Goal: Task Accomplishment & Management: Use online tool/utility

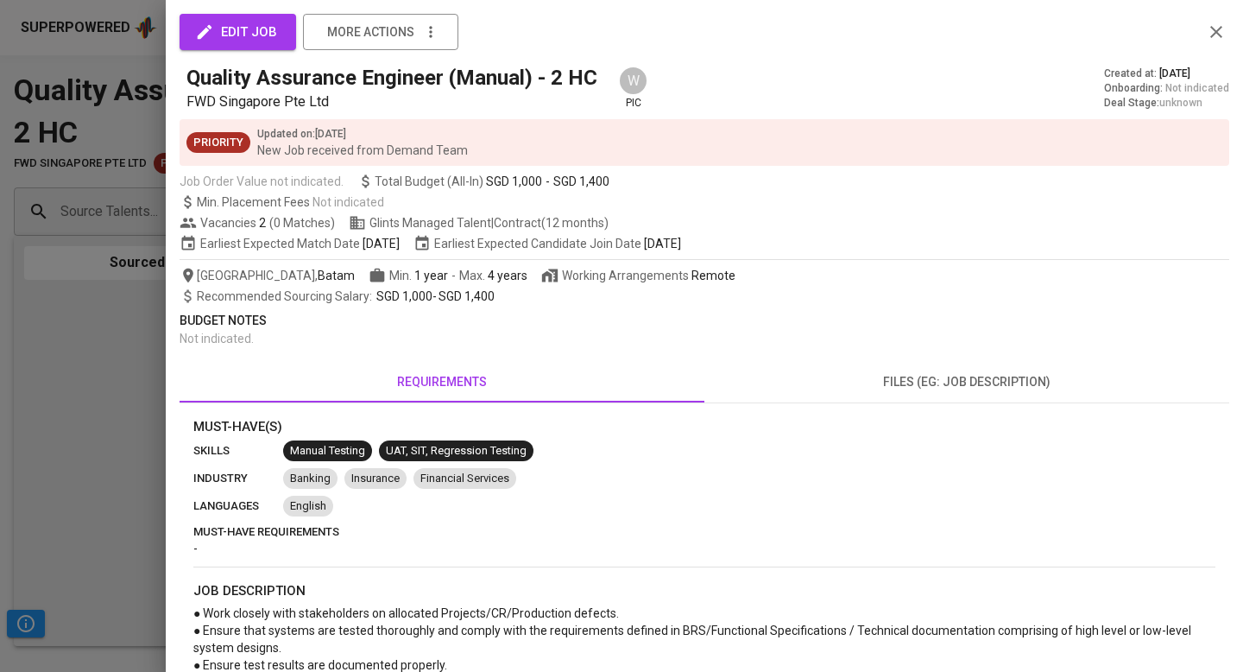
click at [112, 193] on div at bounding box center [621, 336] width 1243 height 672
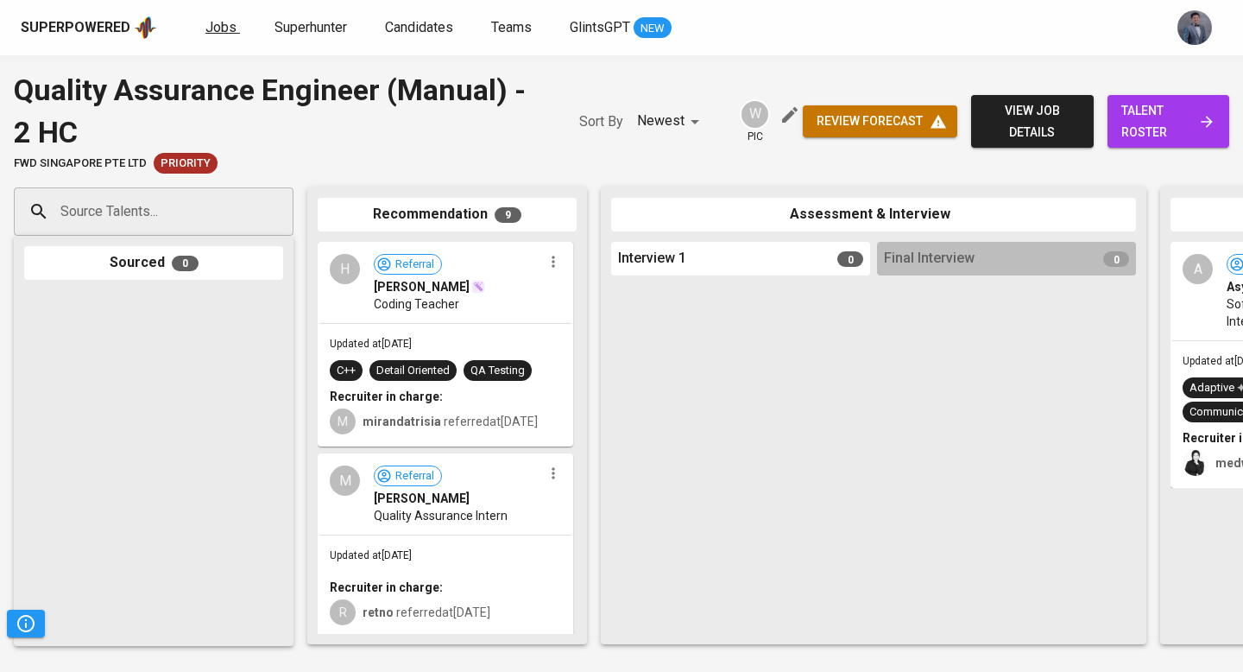
click at [211, 28] on span "Jobs" at bounding box center [220, 27] width 31 height 16
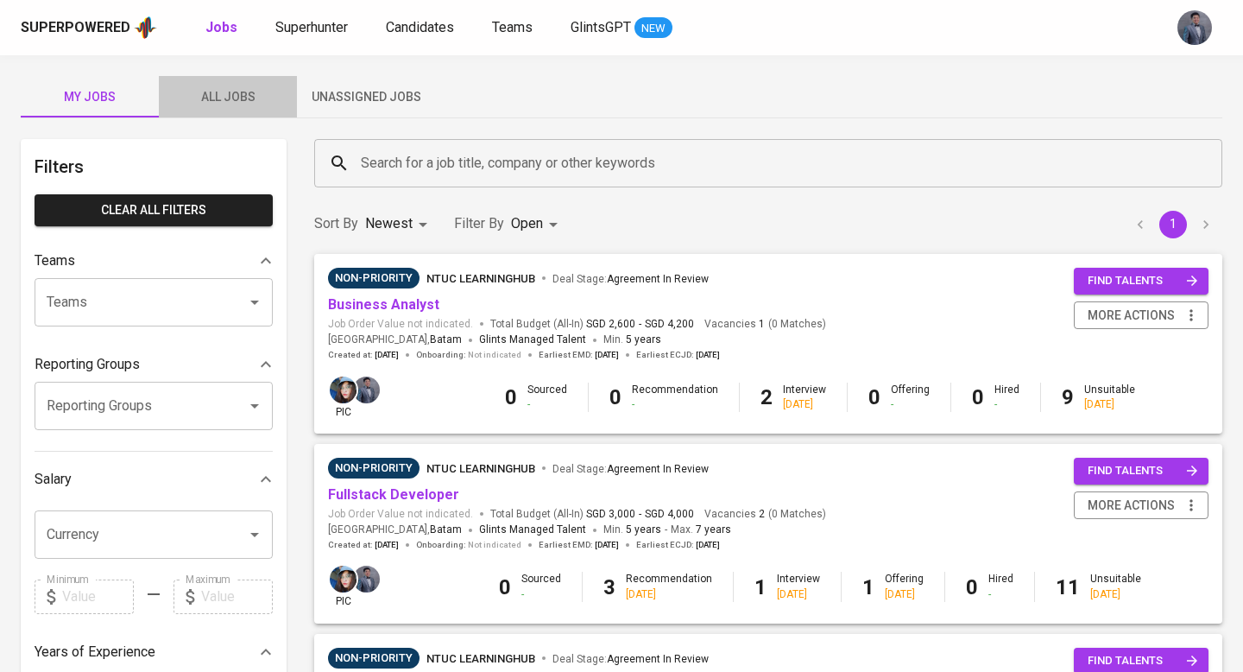
click at [227, 87] on span "All Jobs" at bounding box center [227, 97] width 117 height 22
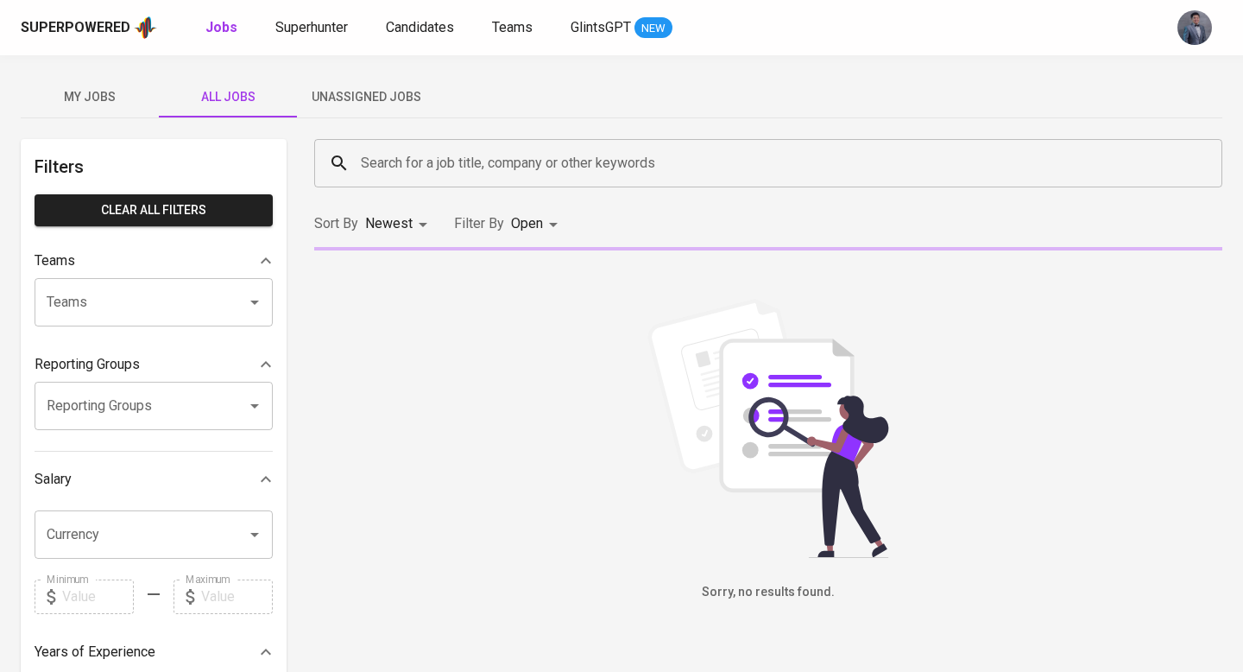
click at [380, 98] on span "Unassigned Jobs" at bounding box center [365, 97] width 117 height 22
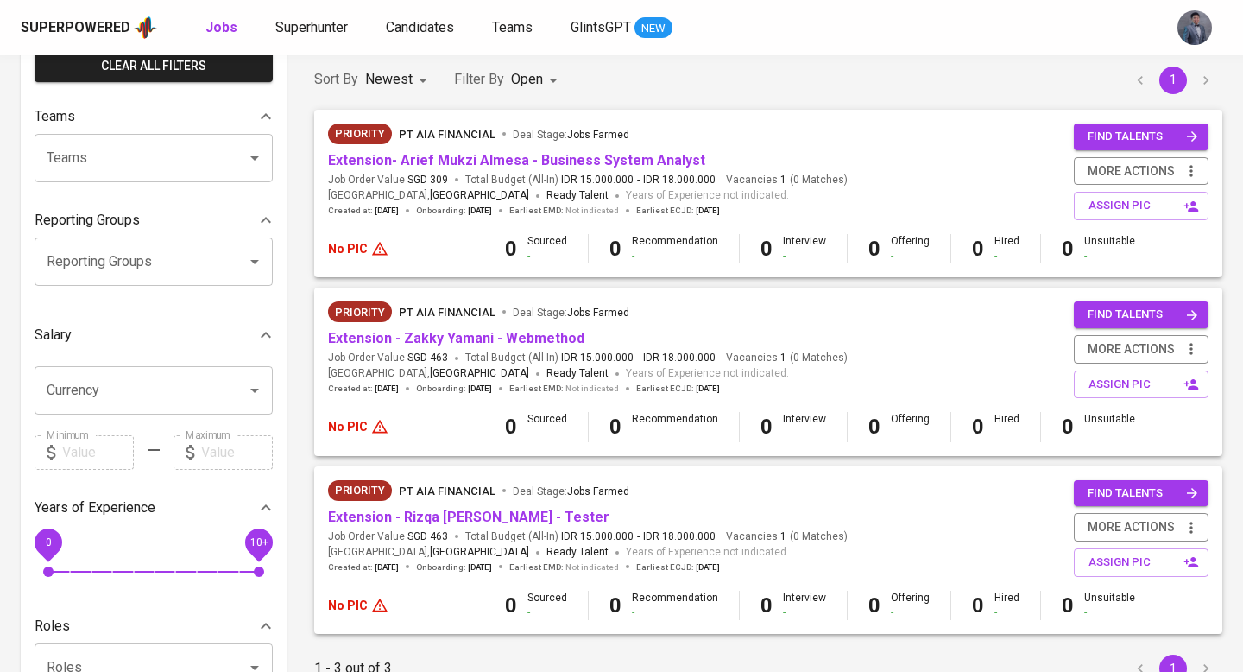
scroll to position [142, 0]
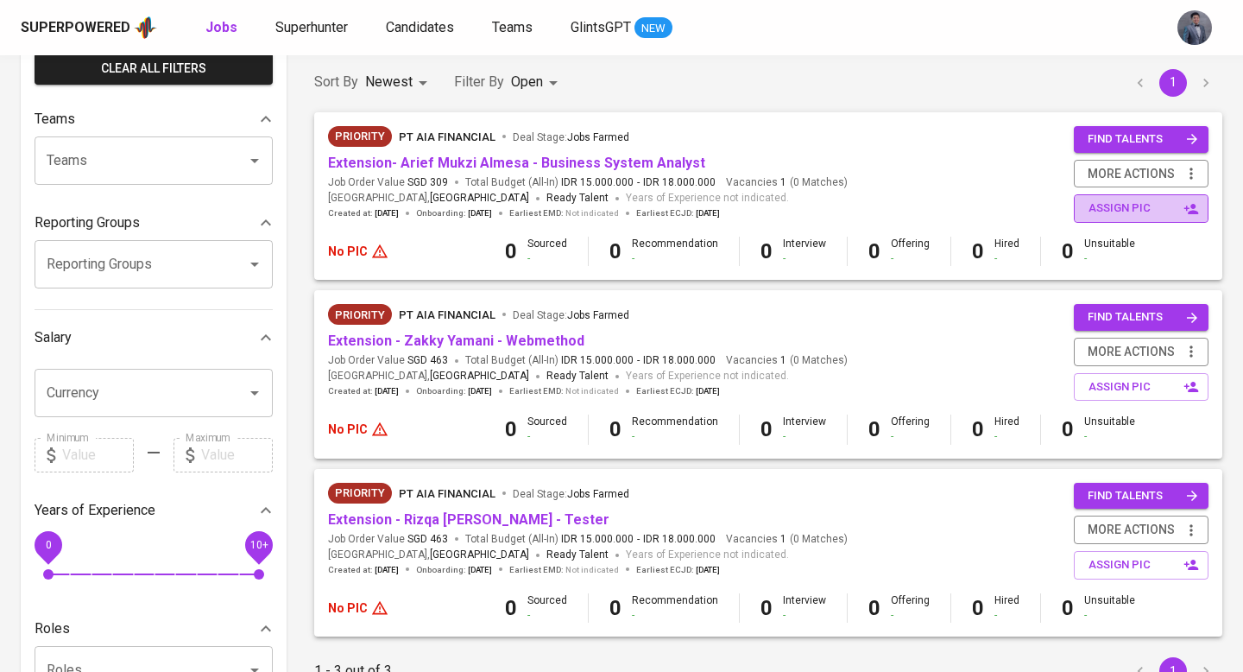
click at [1114, 216] on span "assign pic" at bounding box center [1142, 209] width 109 height 20
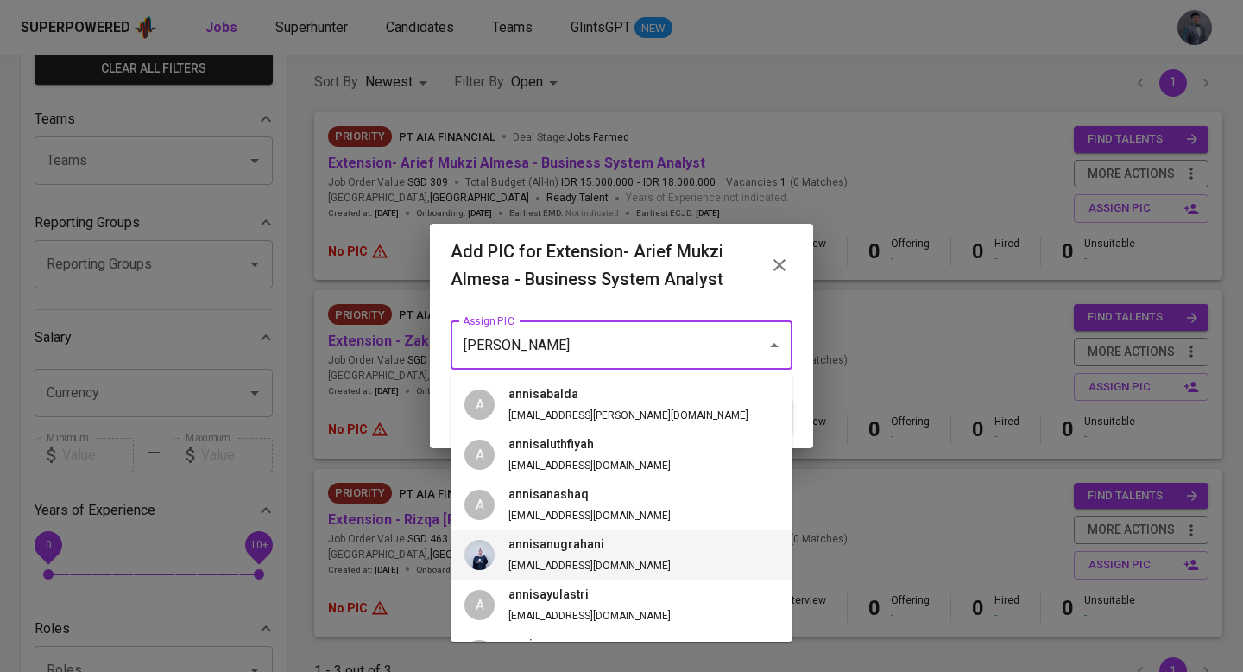
click at [643, 557] on li "annisanugrahani [EMAIL_ADDRESS][DOMAIN_NAME]" at bounding box center [622, 555] width 342 height 50
type input "annisanugrahani"
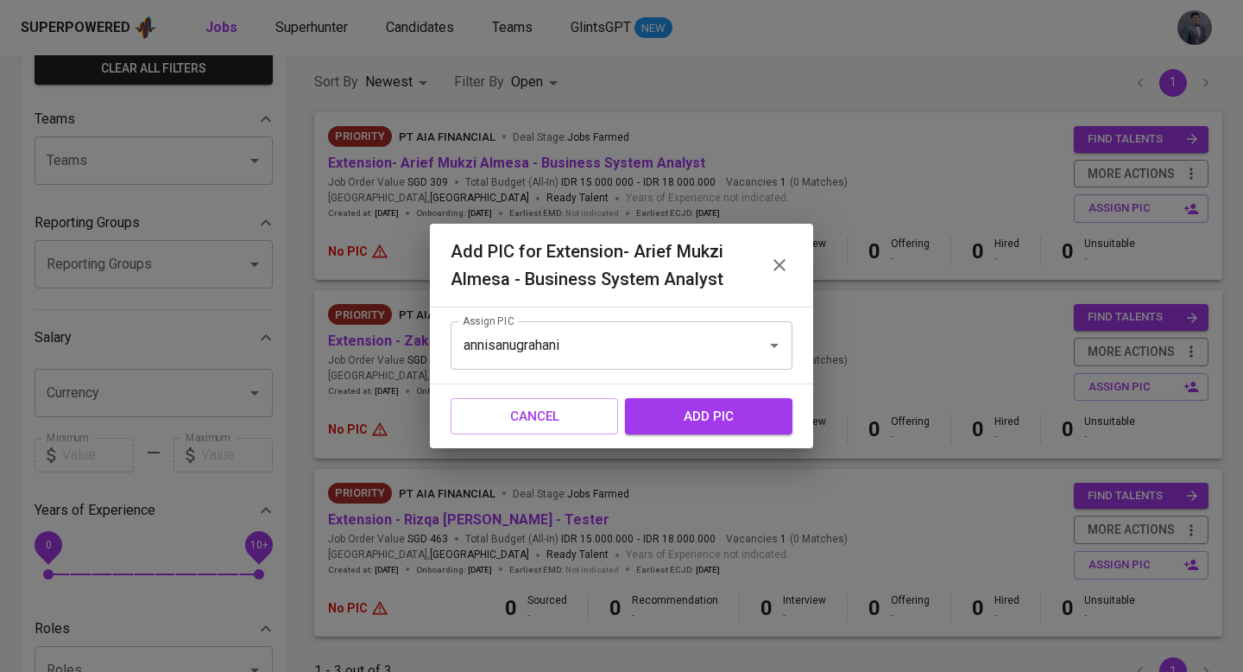
click at [731, 413] on span "add pic" at bounding box center [708, 416] width 129 height 22
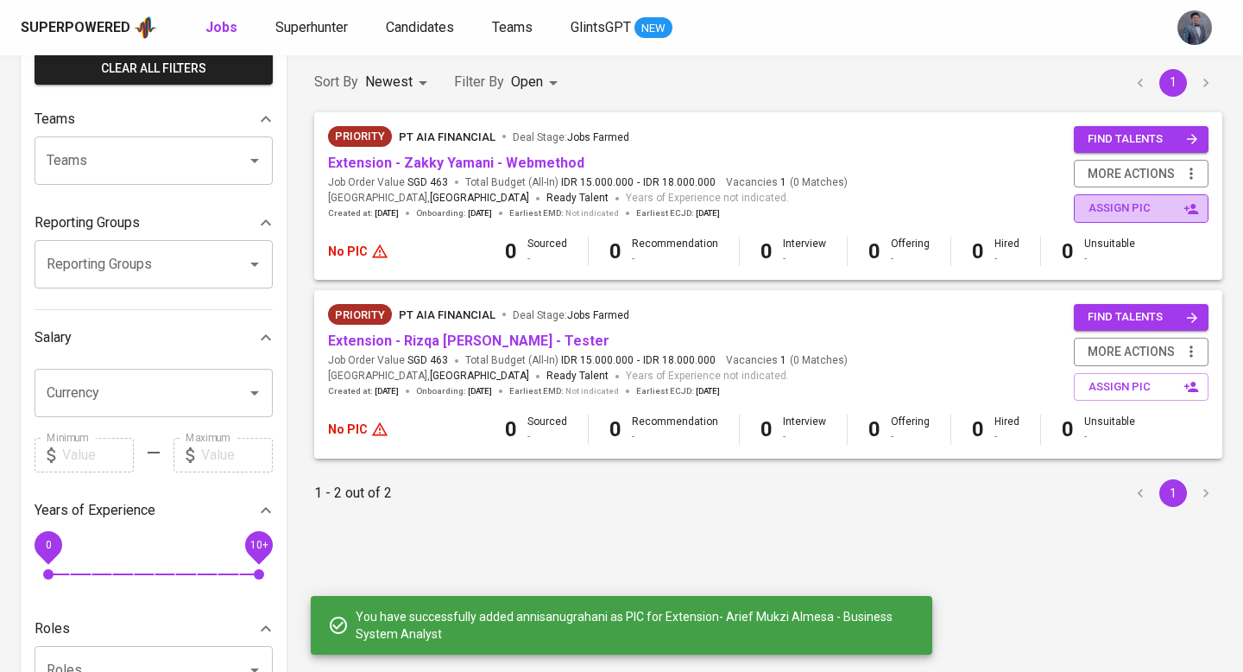
click at [1111, 205] on span "assign pic" at bounding box center [1142, 209] width 109 height 20
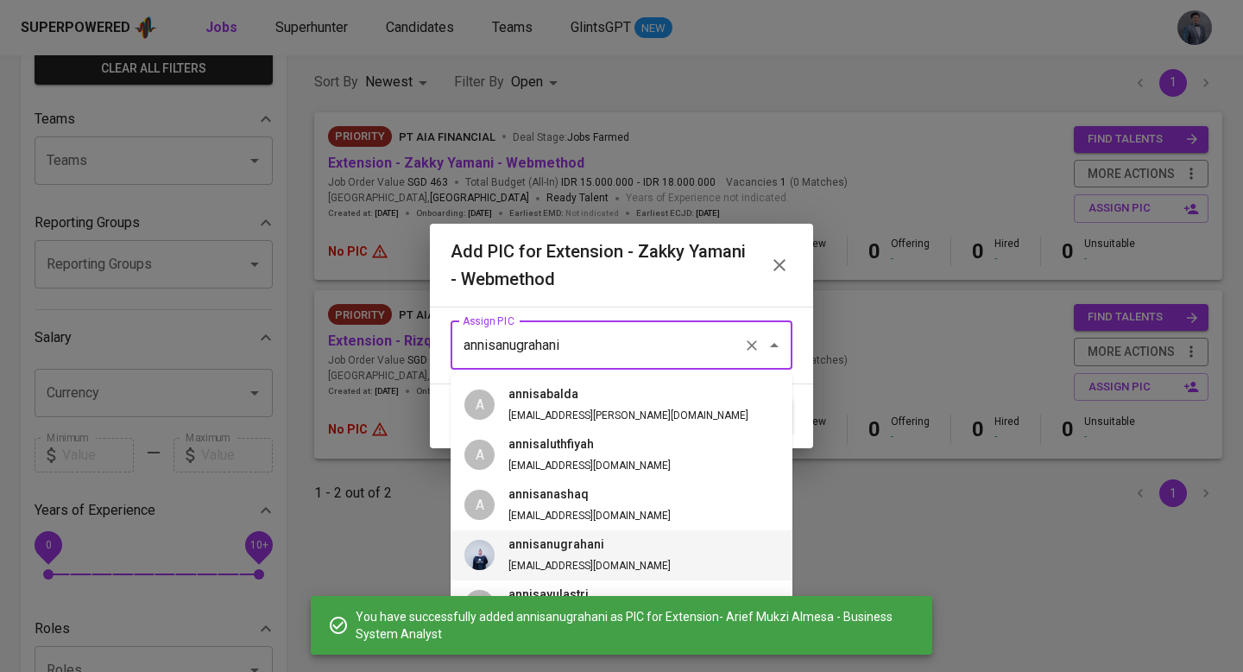
click at [631, 342] on input "annisanugrahani" at bounding box center [597, 345] width 278 height 33
click at [565, 552] on h6 "annisanugrahani" at bounding box center [589, 544] width 162 height 19
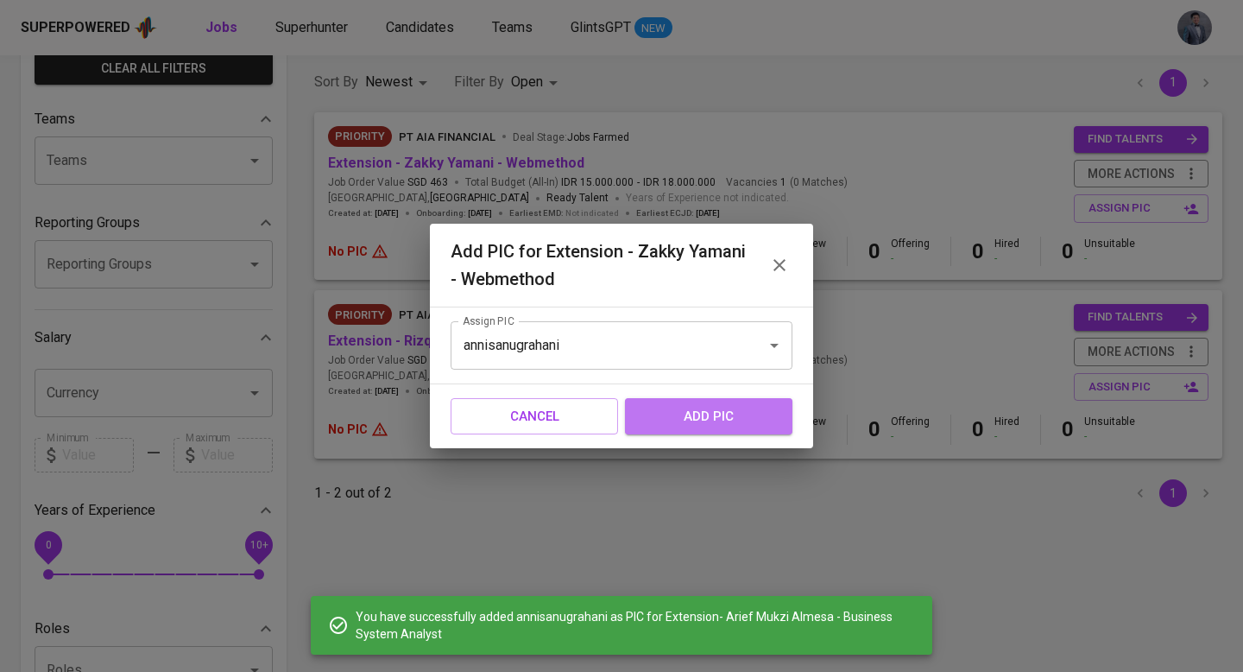
click at [695, 414] on span "add pic" at bounding box center [708, 416] width 129 height 22
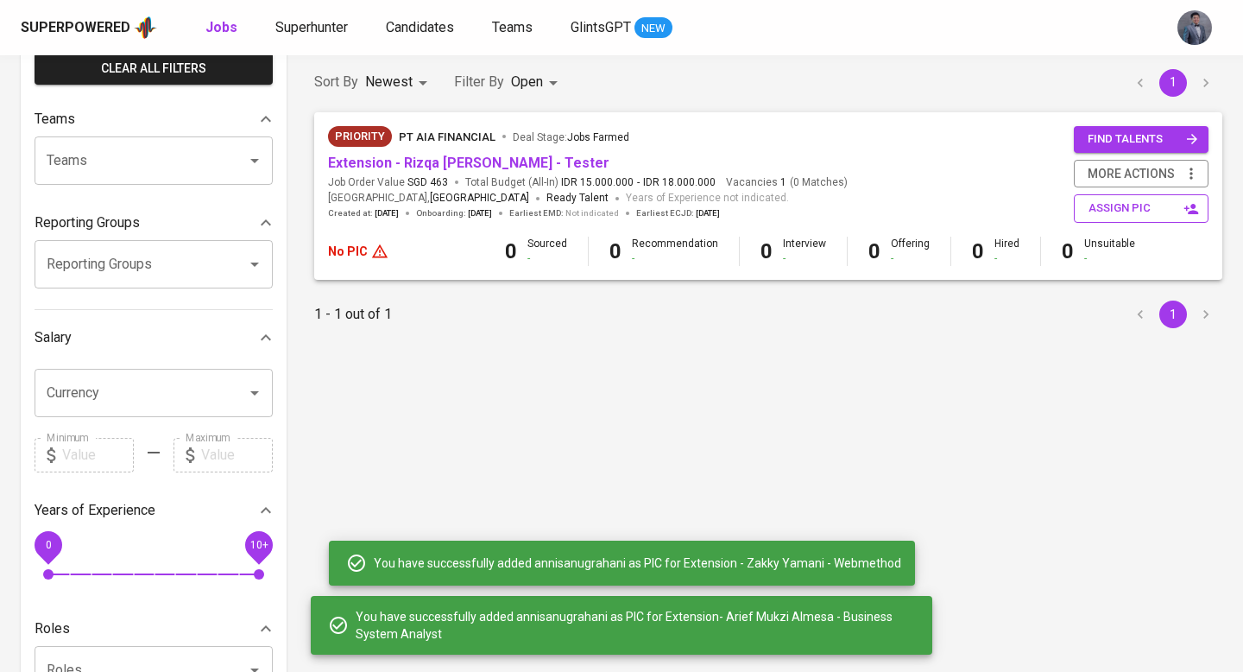
click at [1120, 211] on span "assign pic" at bounding box center [1142, 209] width 109 height 20
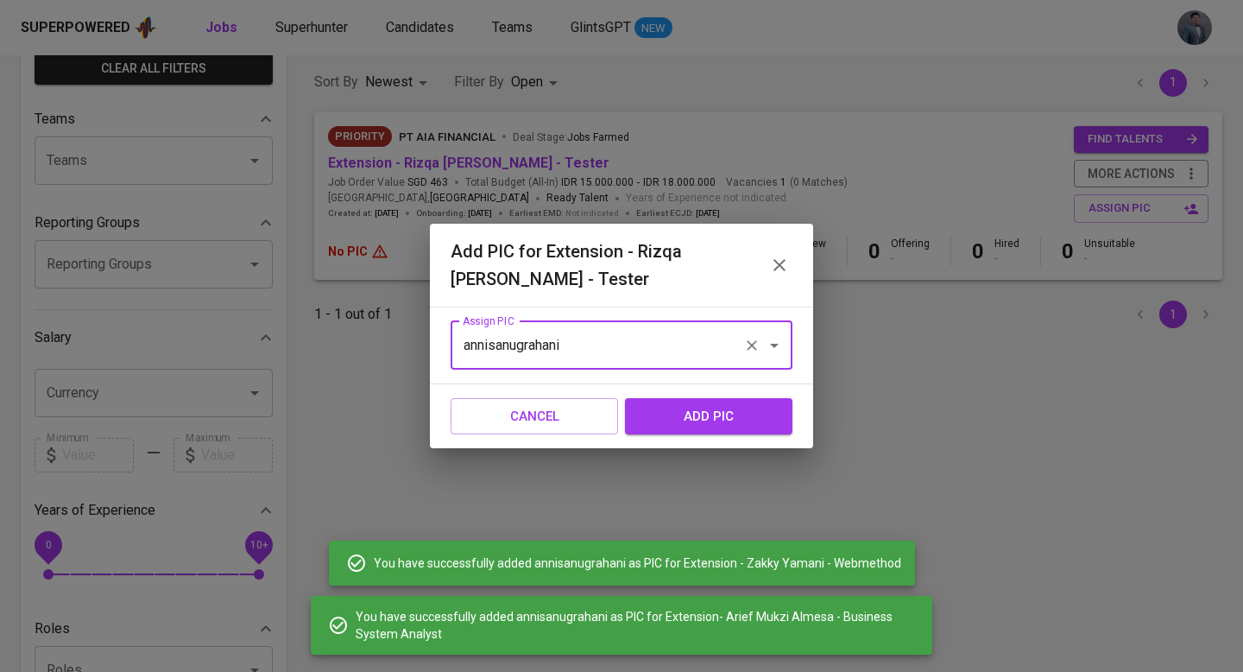
click at [610, 349] on input "annisanugrahani" at bounding box center [597, 345] width 278 height 33
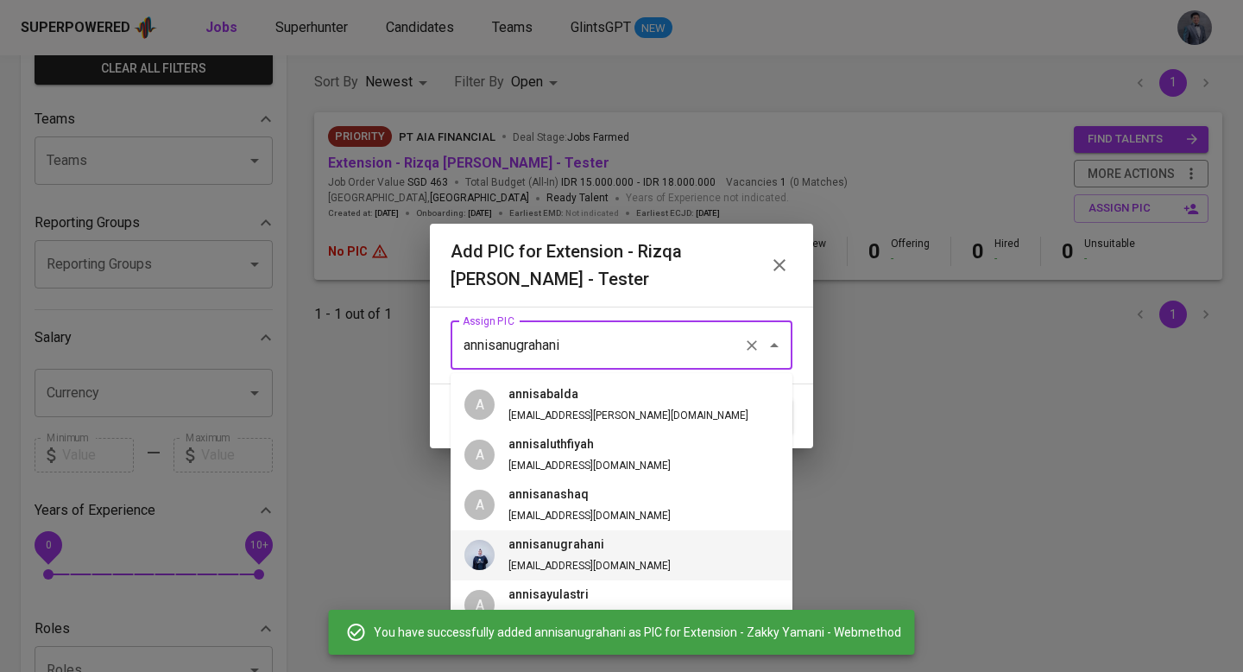
click at [596, 552] on h6 "annisanugrahani" at bounding box center [589, 544] width 162 height 19
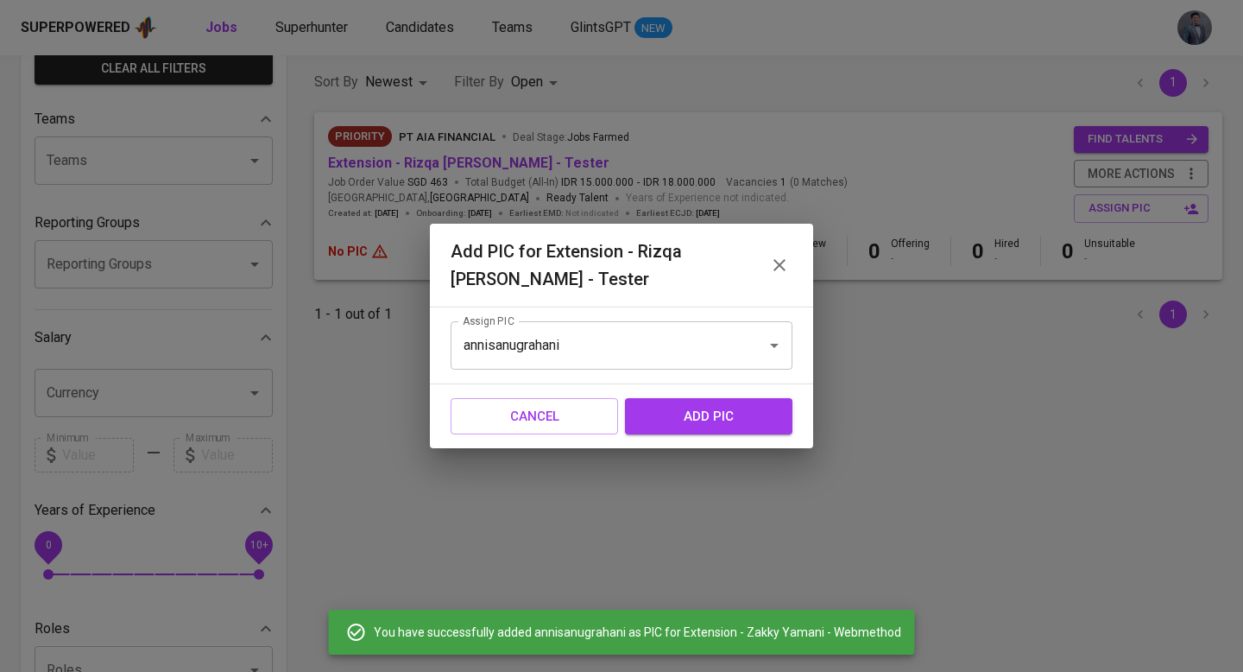
click at [694, 411] on span "add pic" at bounding box center [708, 416] width 129 height 22
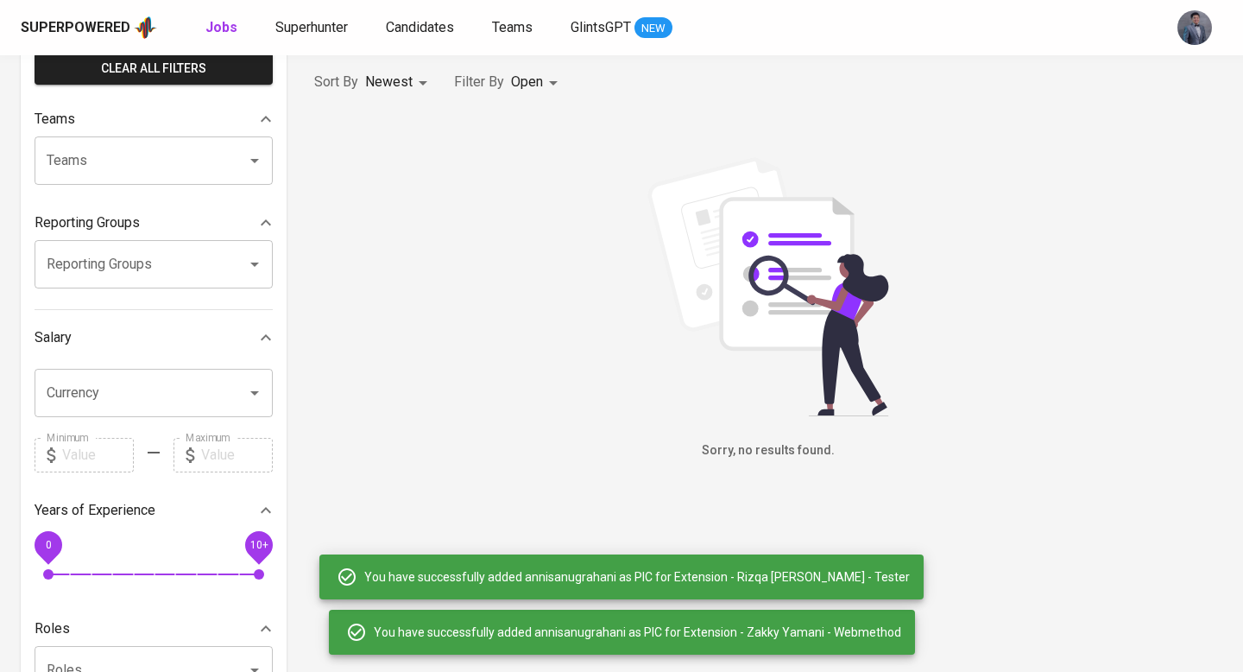
scroll to position [0, 0]
